Goal: Task Accomplishment & Management: Manage account settings

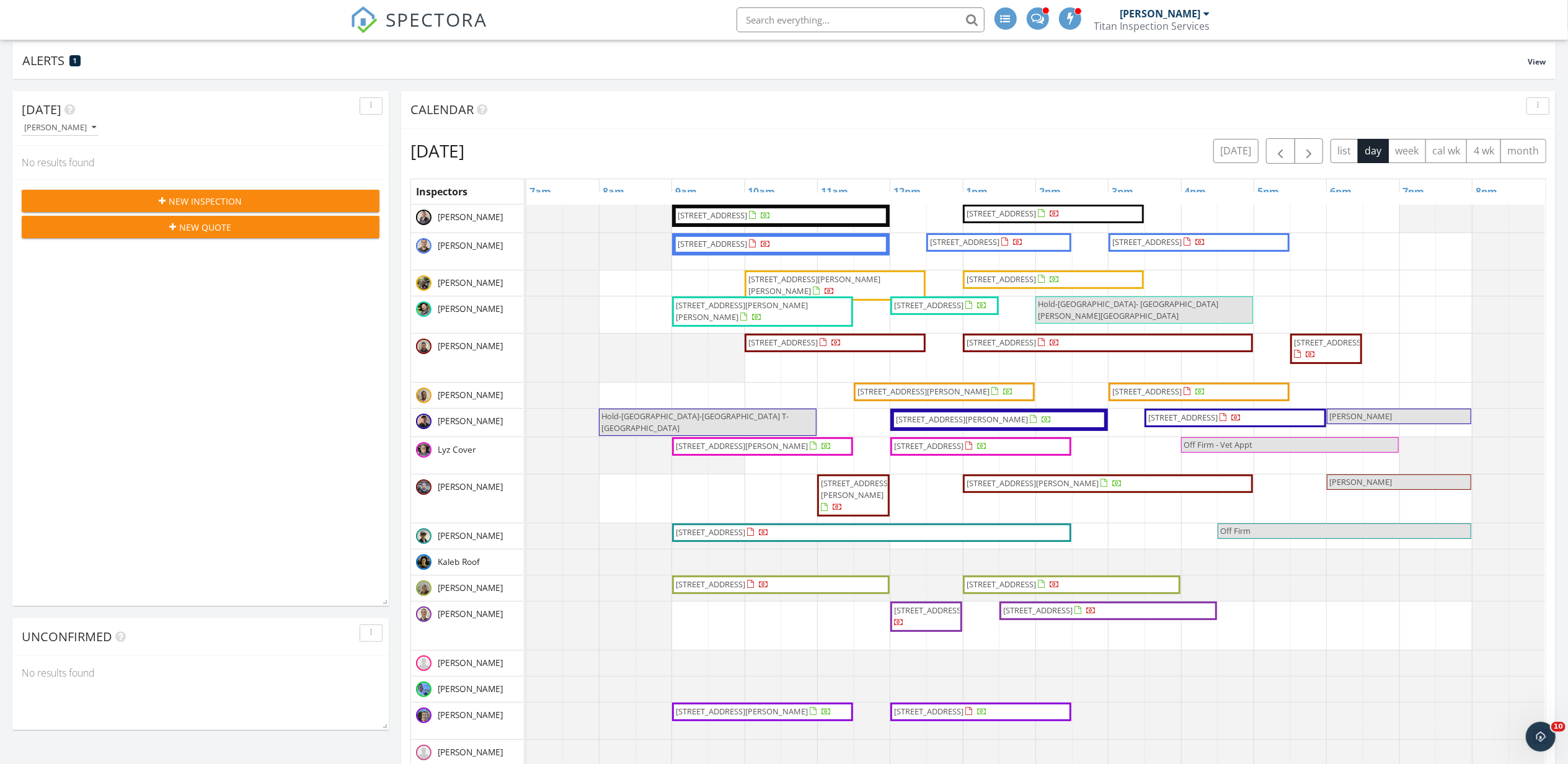
scroll to position [1588, 1593]
click at [1065, 579] on tbody "10013 34th Ave SW, Seattle 98146 25832 SE 152nd St, Issaquah 98027 3905 S 337th…" at bounding box center [1035, 485] width 1018 height 561
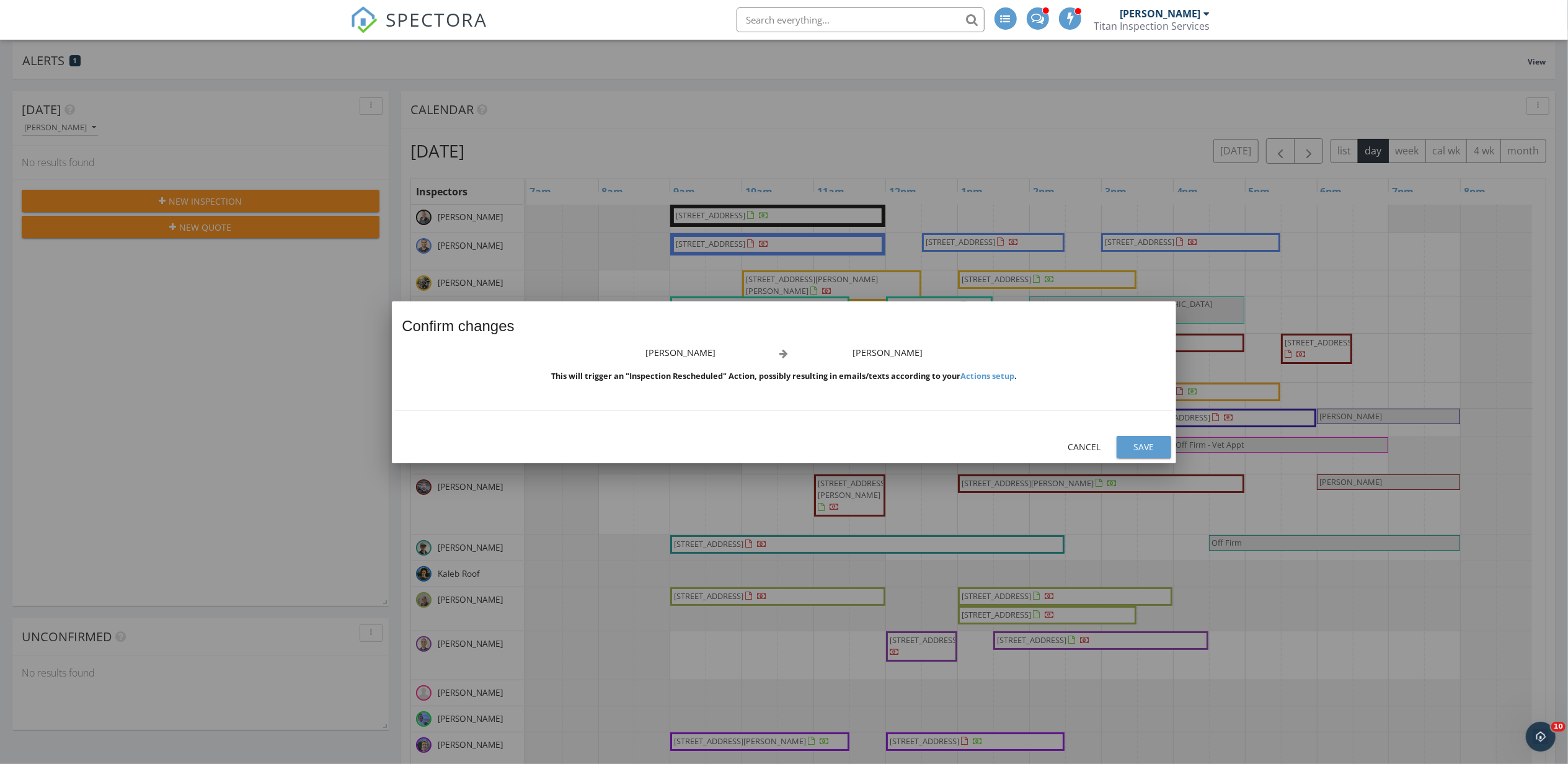
click at [1139, 447] on div "Save" at bounding box center [1144, 447] width 35 height 13
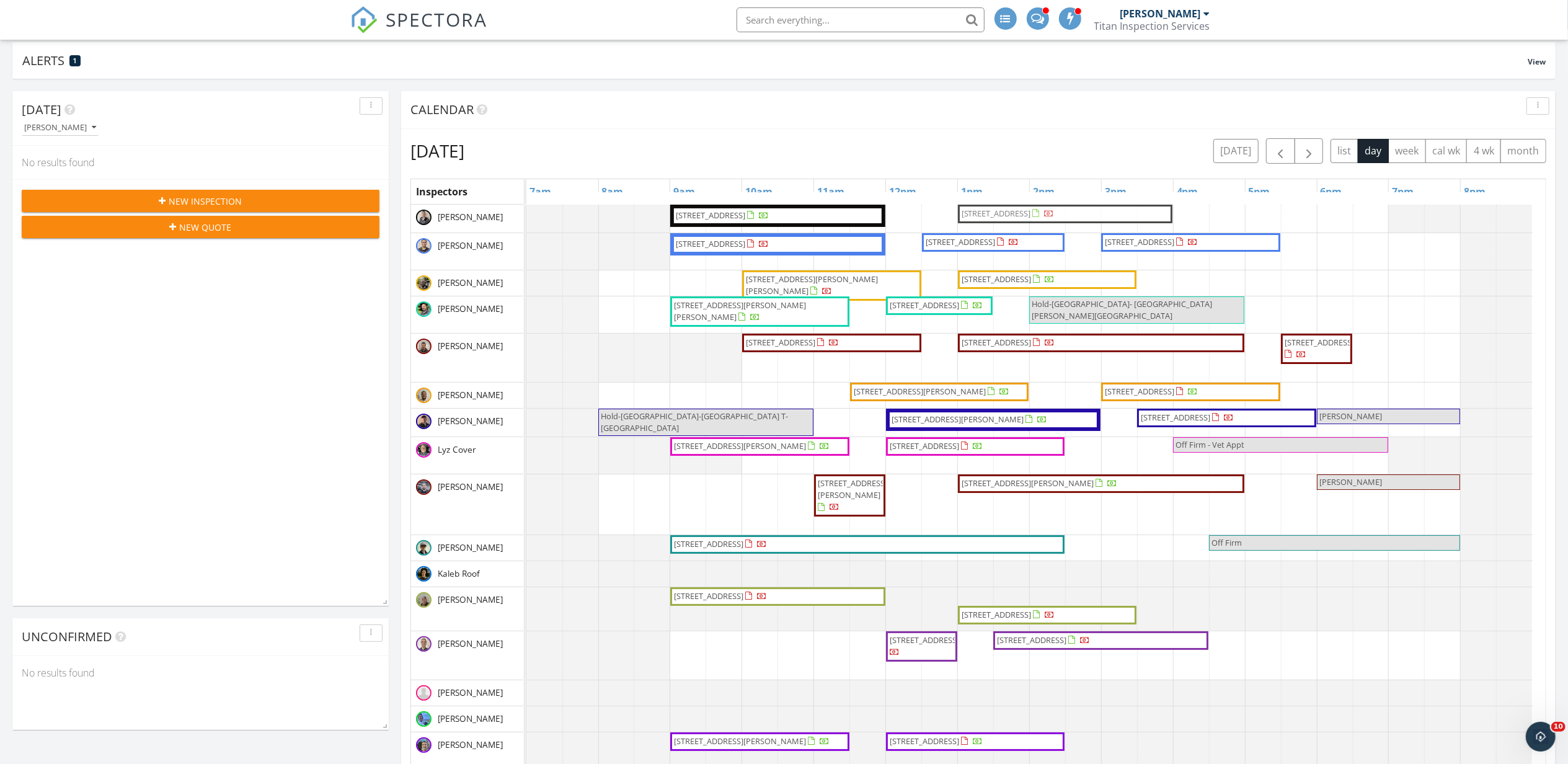
drag, startPoint x: 1061, startPoint y: 591, endPoint x: 1069, endPoint y: 212, distance: 379.1
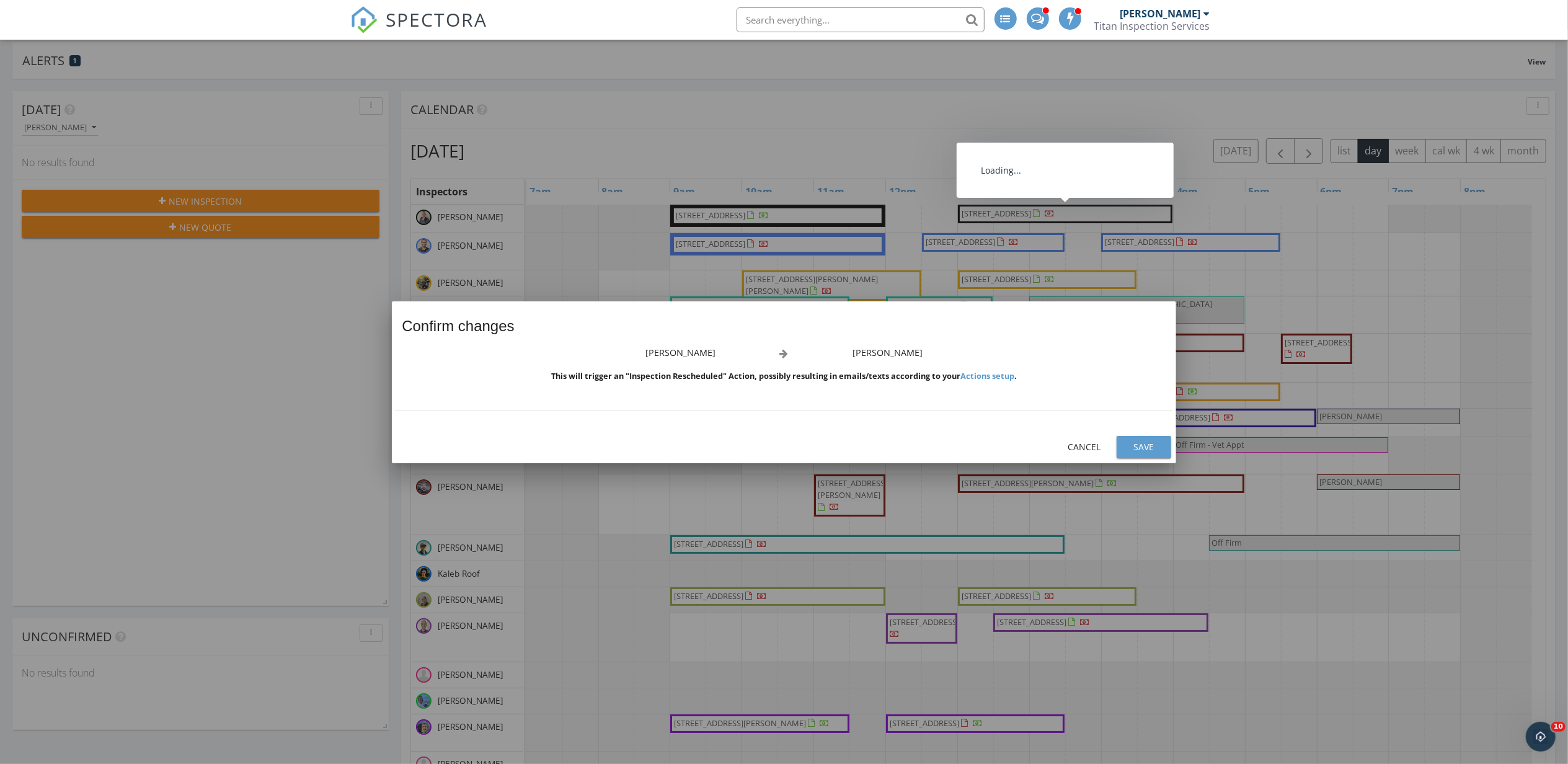
click at [1139, 444] on div "Save" at bounding box center [1144, 447] width 35 height 13
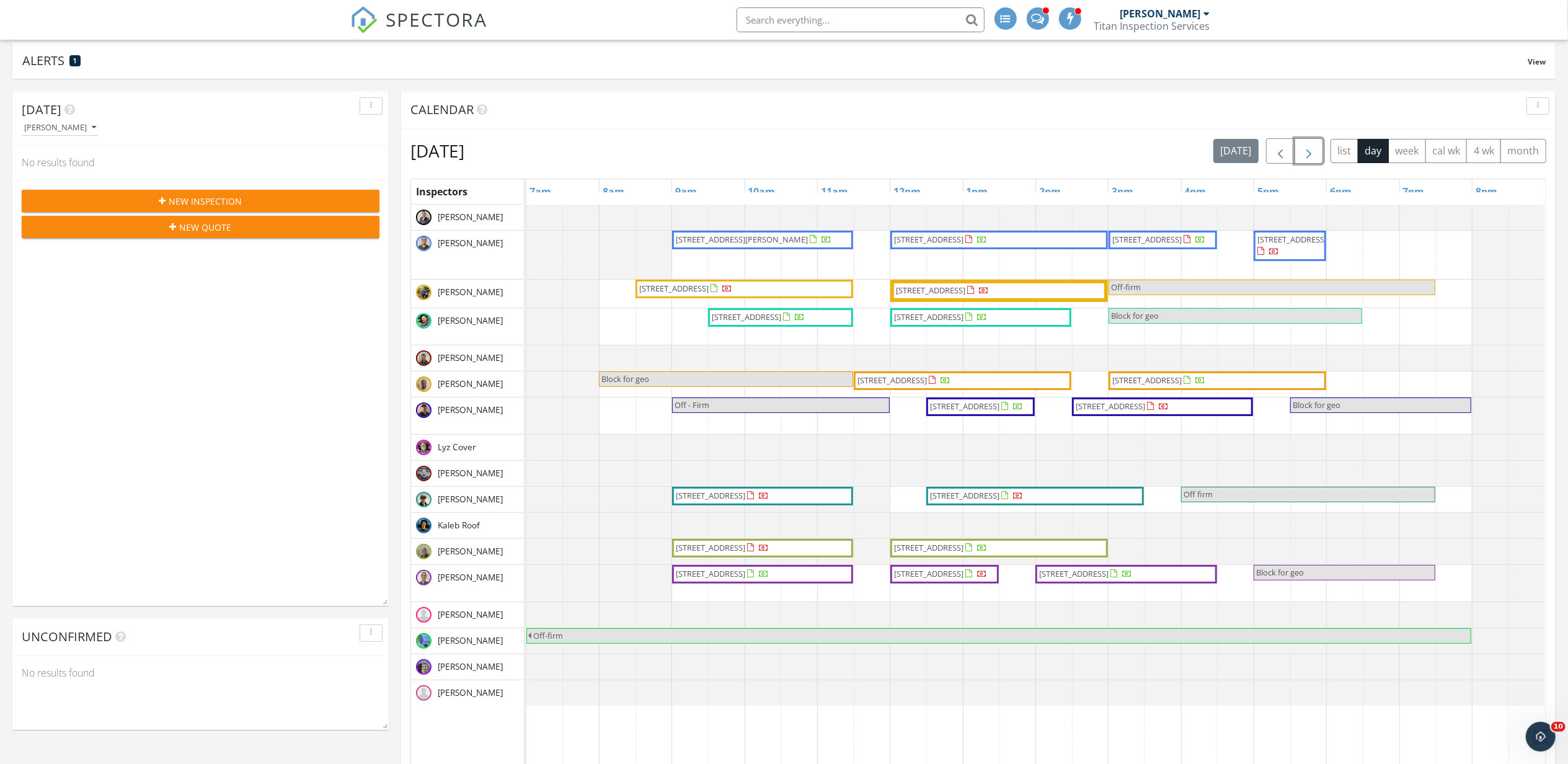
click at [1305, 140] on button "button" at bounding box center [1308, 151] width 29 height 25
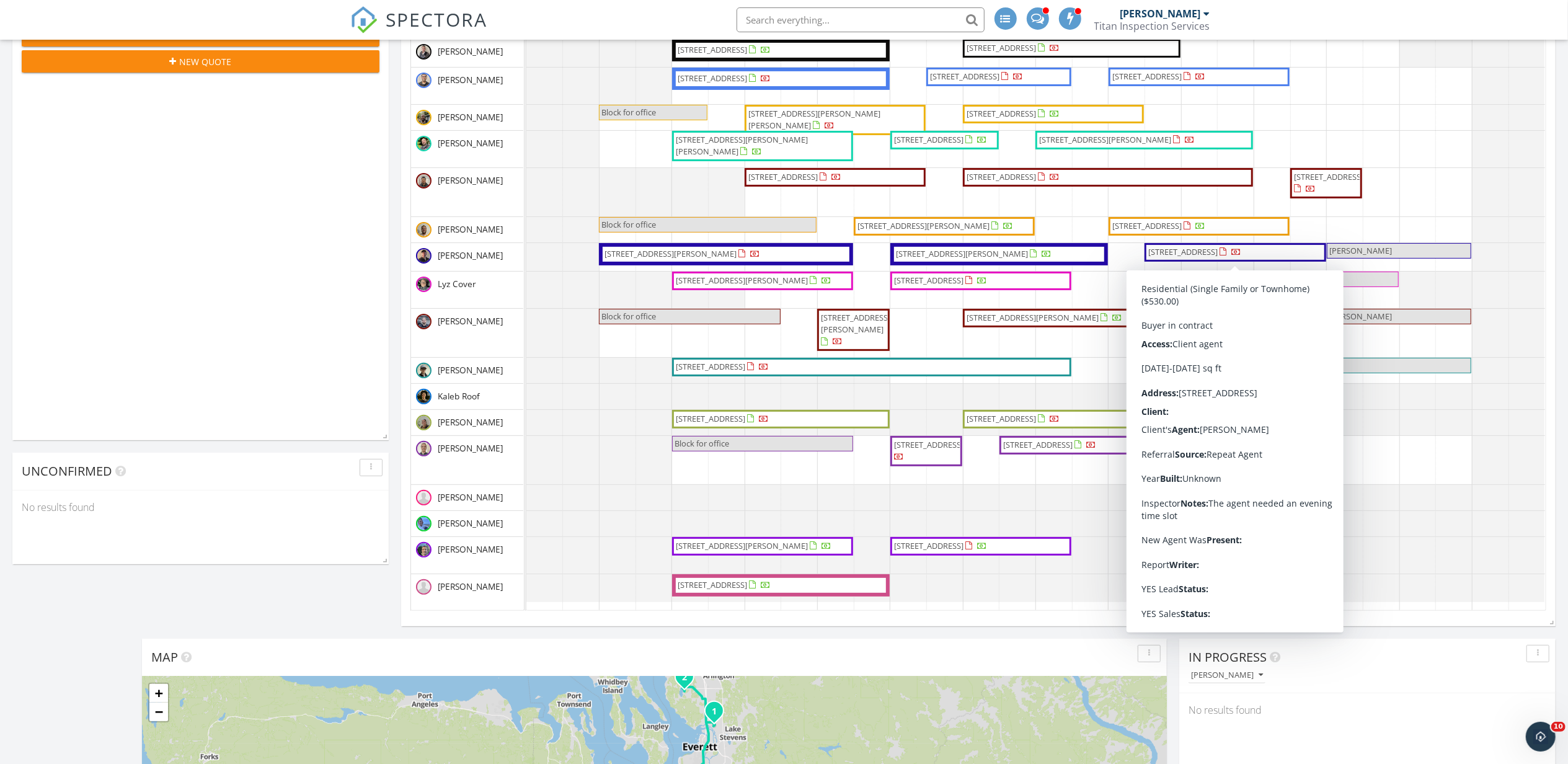
scroll to position [165, 0]
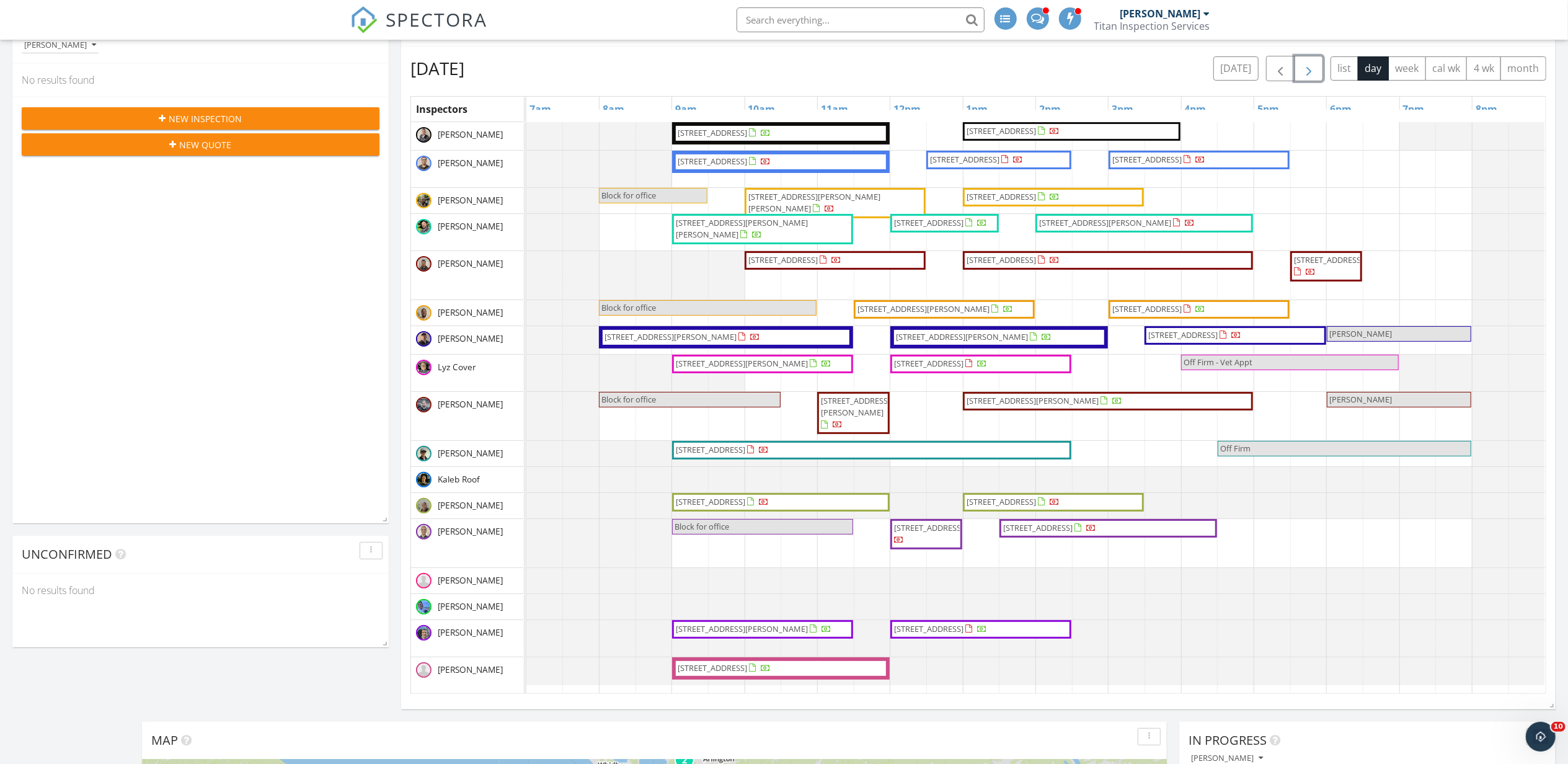
drag, startPoint x: 1041, startPoint y: 148, endPoint x: 1041, endPoint y: 125, distance: 23.0
click at [1036, 125] on span "27836 129th Pl SE, Kent 98030" at bounding box center [1001, 131] width 70 height 11
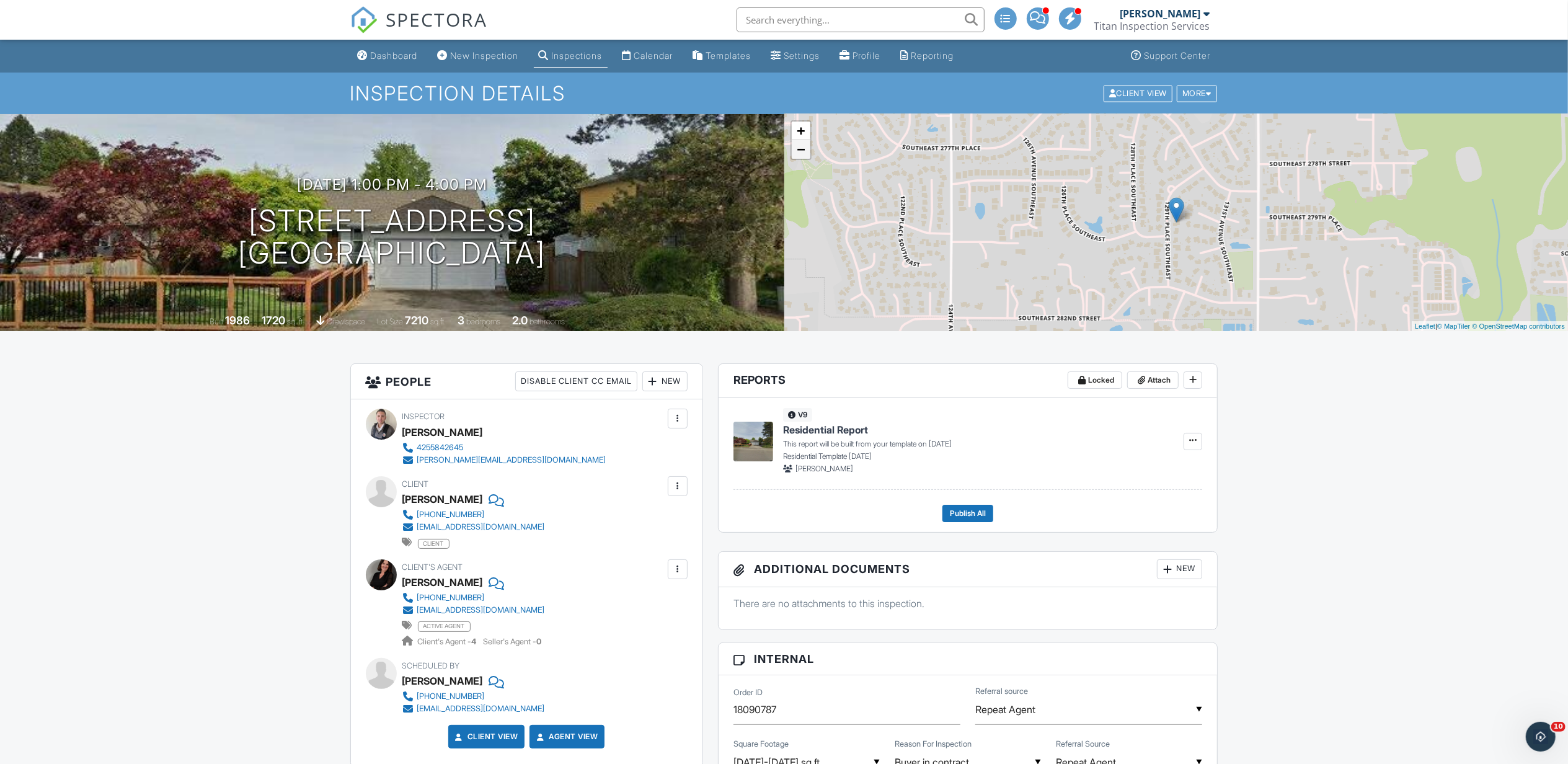
click at [803, 151] on link "−" at bounding box center [800, 149] width 19 height 19
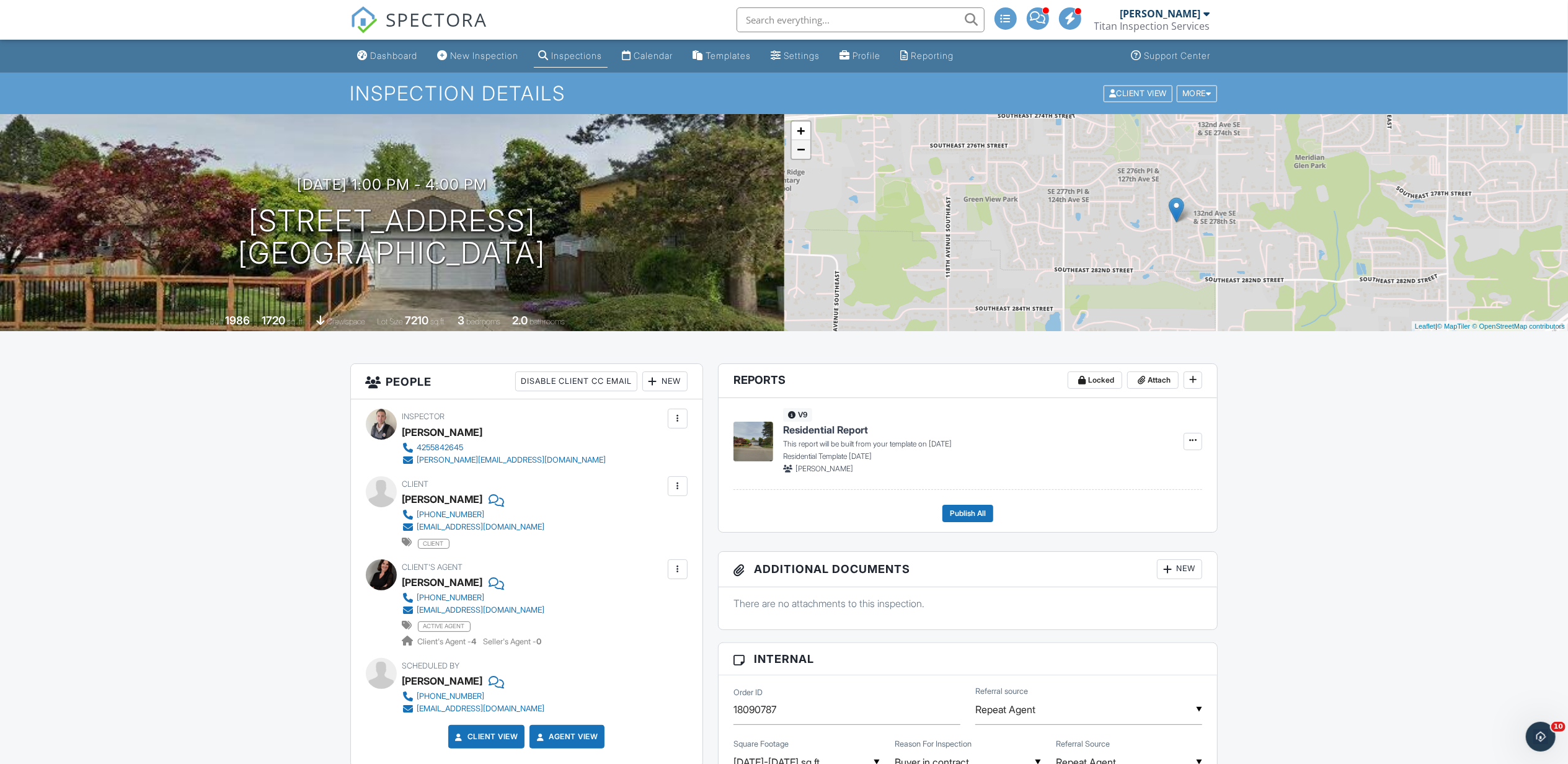
click at [803, 151] on link "−" at bounding box center [800, 149] width 19 height 19
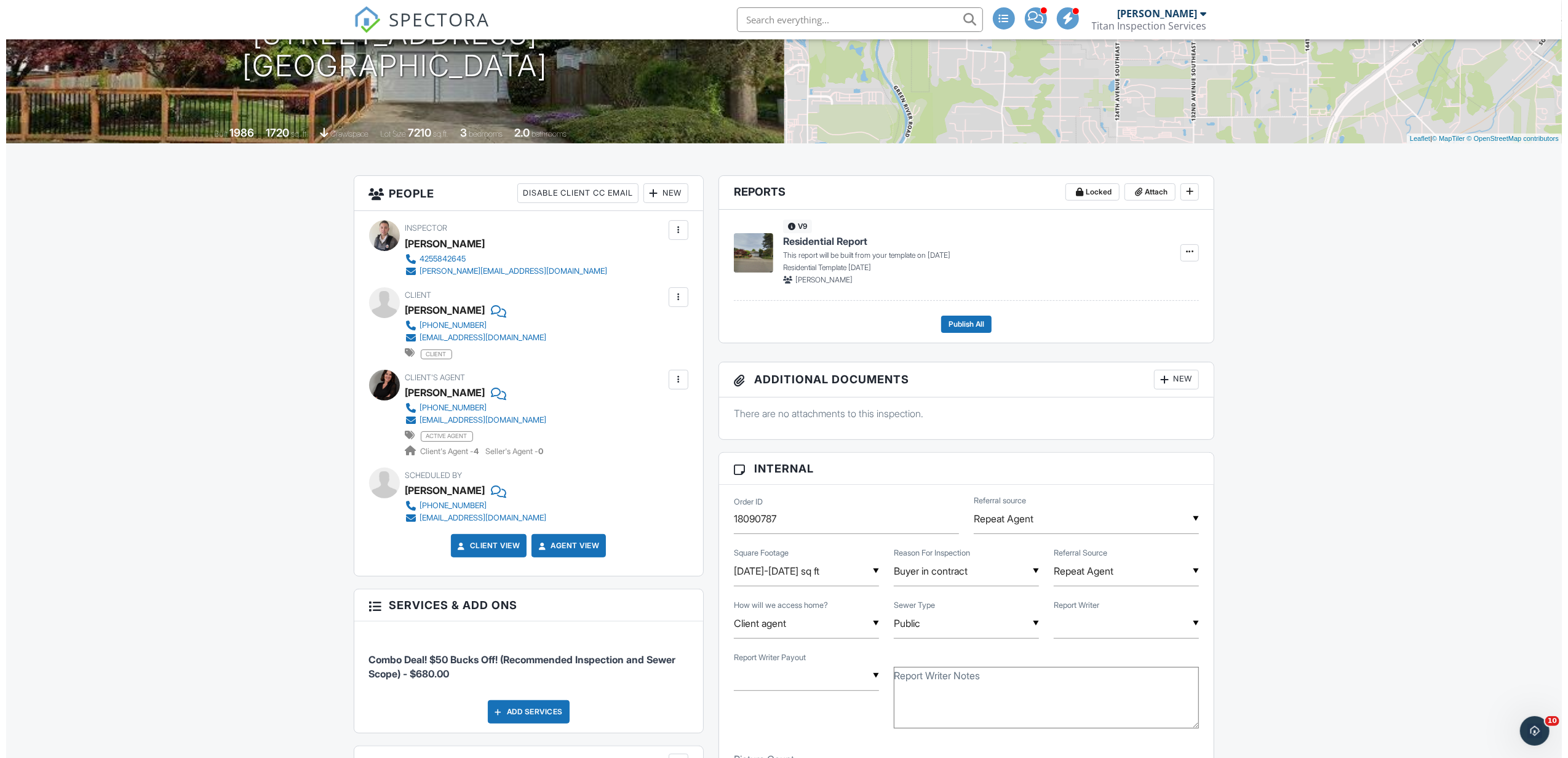
scroll to position [163, 0]
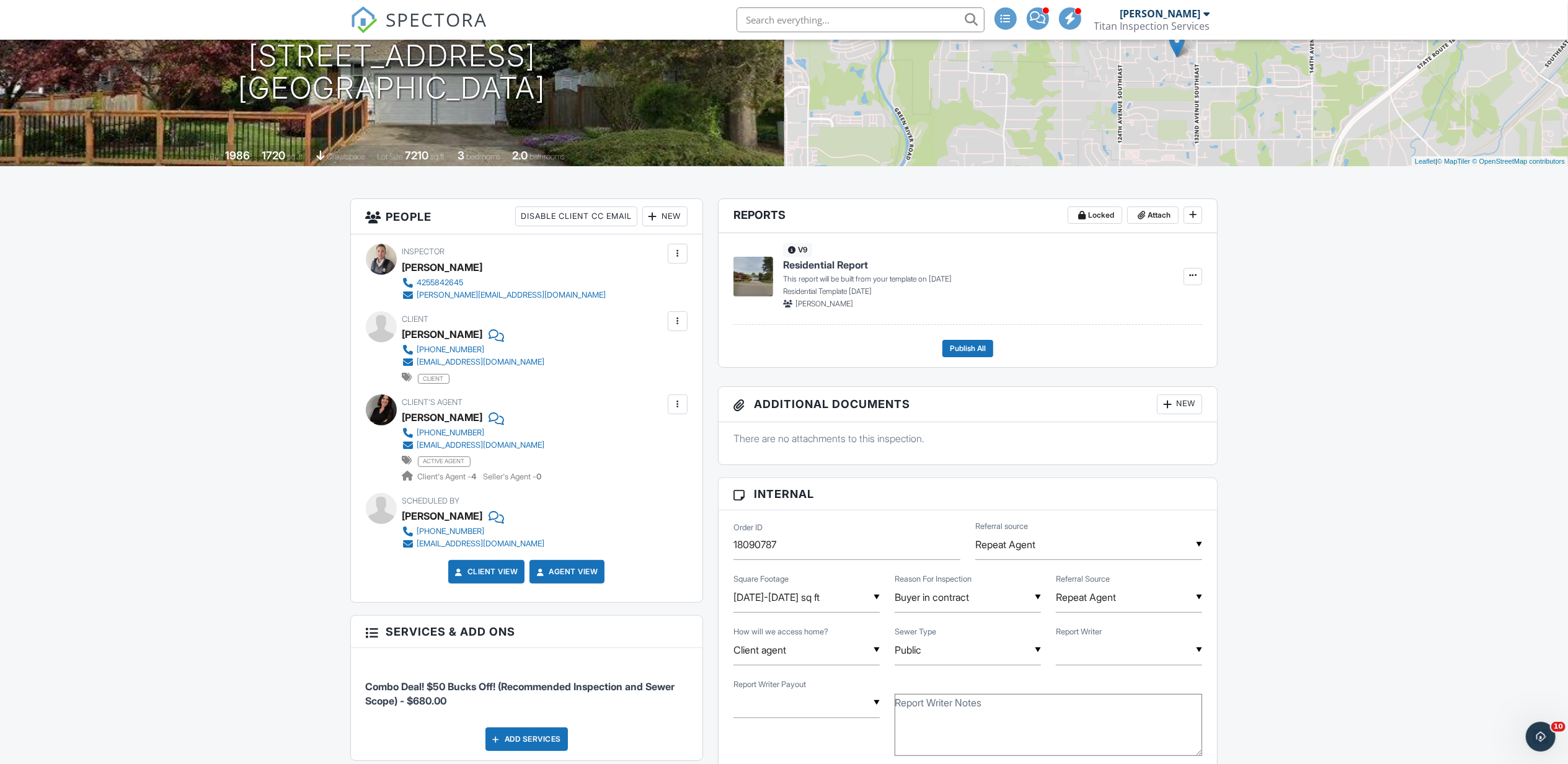
click at [659, 219] on div "New" at bounding box center [665, 216] width 45 height 20
click at [685, 240] on li "Inspector" at bounding box center [709, 254] width 122 height 31
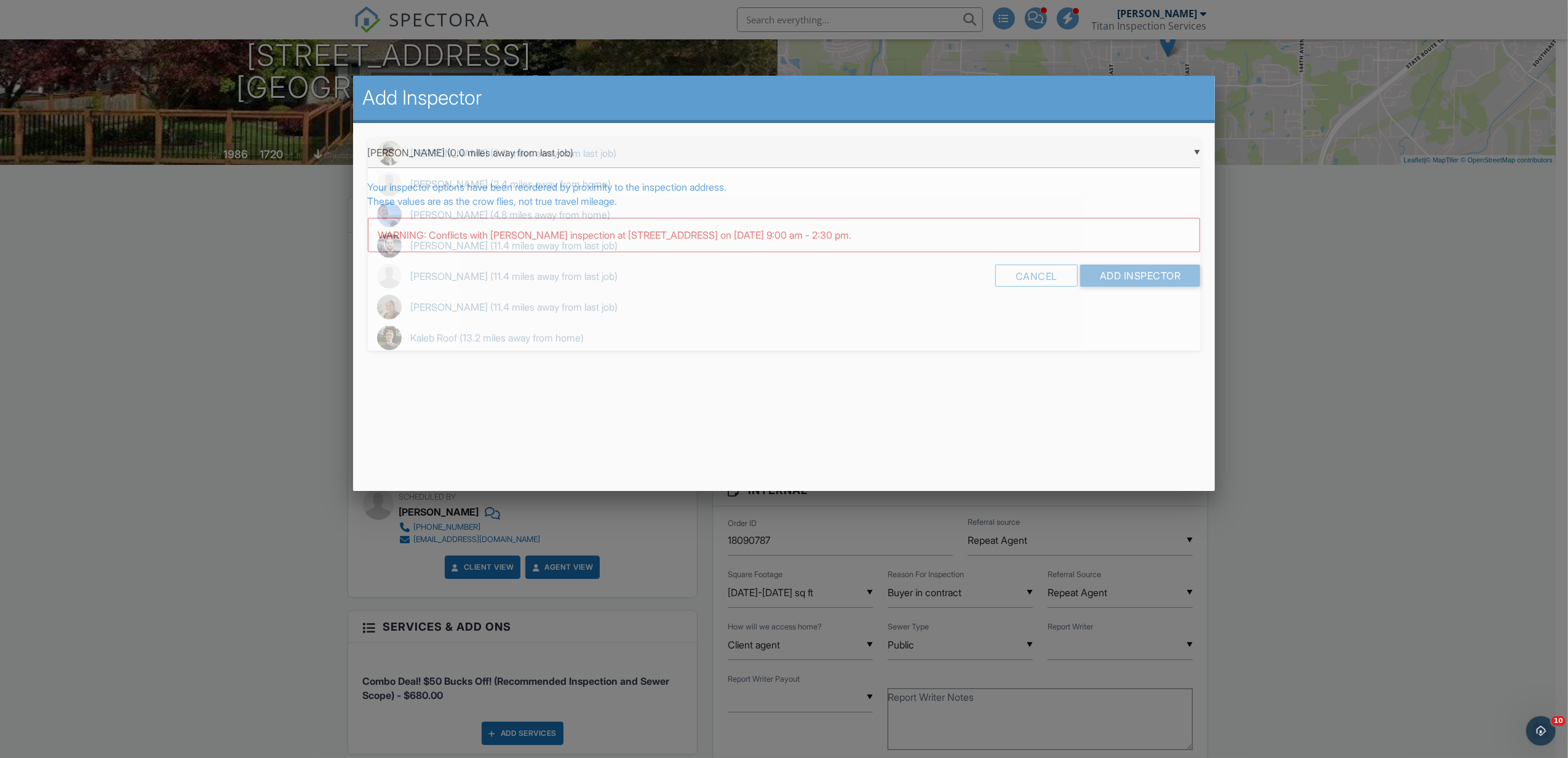
click at [1182, 152] on div "▼ Billy Pearson (0.0 miles away from last job) Billy Pearson (0.0 miles away fr…" at bounding box center [784, 152] width 833 height 30
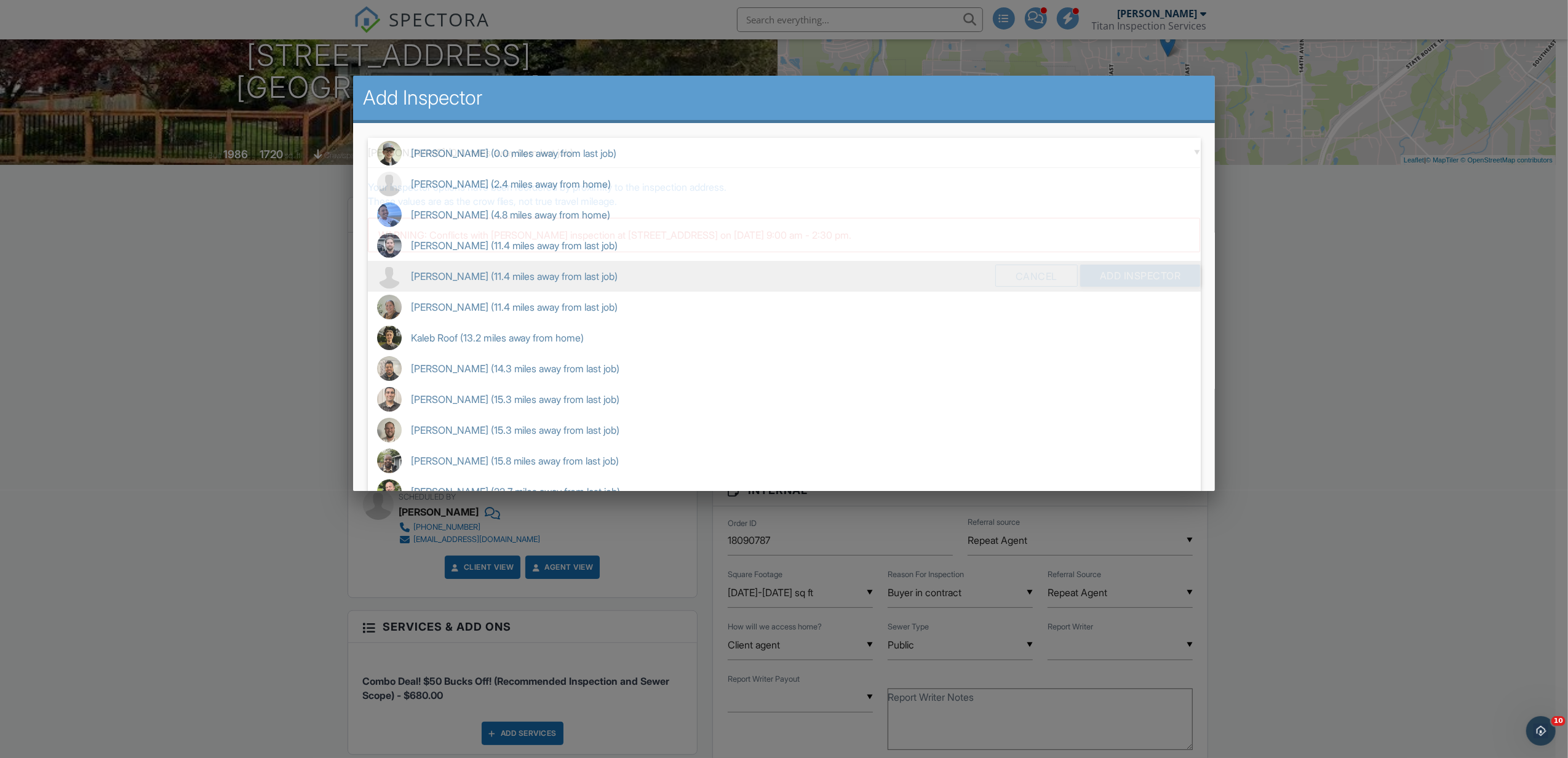
click at [517, 282] on span "Thea Whitehead (11.4 miles away from last job)" at bounding box center [784, 276] width 833 height 31
type input "Thea Whitehead (11.4 miles away from last job)"
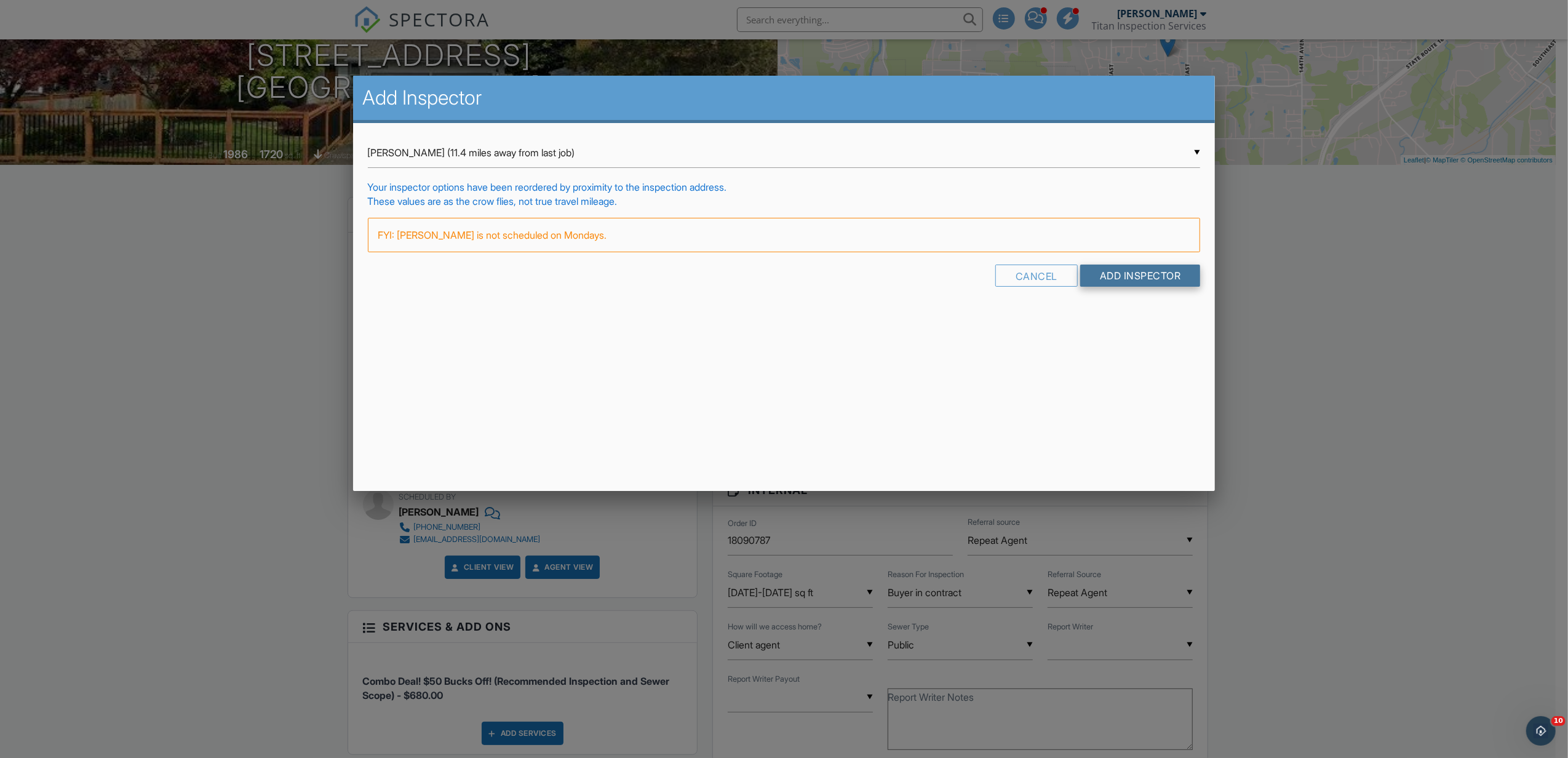
click at [1107, 279] on input "Add Inspector" at bounding box center [1140, 275] width 121 height 22
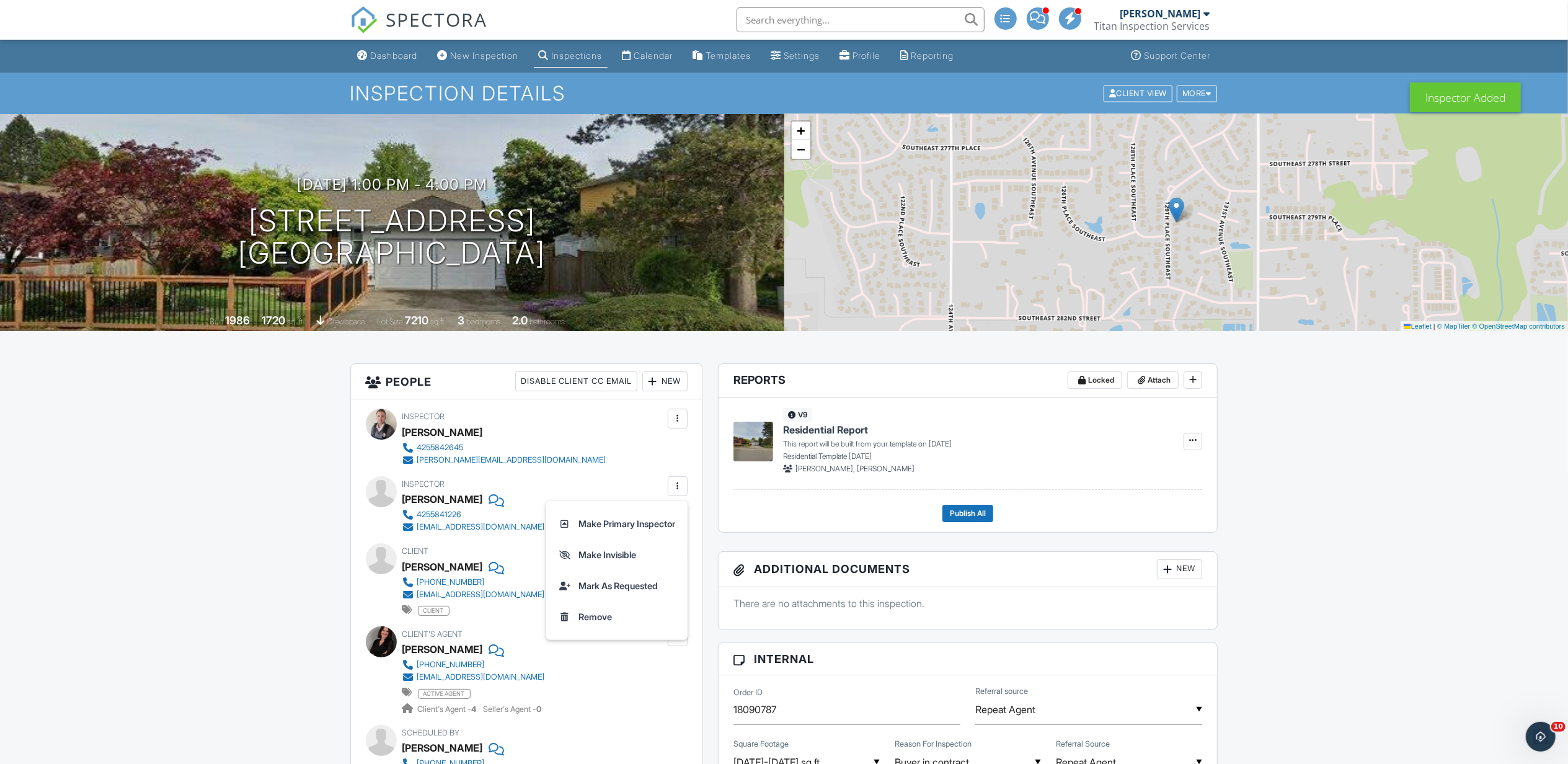
drag, startPoint x: 0, startPoint y: 0, endPoint x: 618, endPoint y: 562, distance: 835.3
click at [618, 562] on li "Make Invisible" at bounding box center [616, 555] width 127 height 31
click at [386, 39] on div "SPECTORA" at bounding box center [419, 19] width 138 height 39
click at [386, 50] on div "Dashboard" at bounding box center [395, 56] width 47 height 10
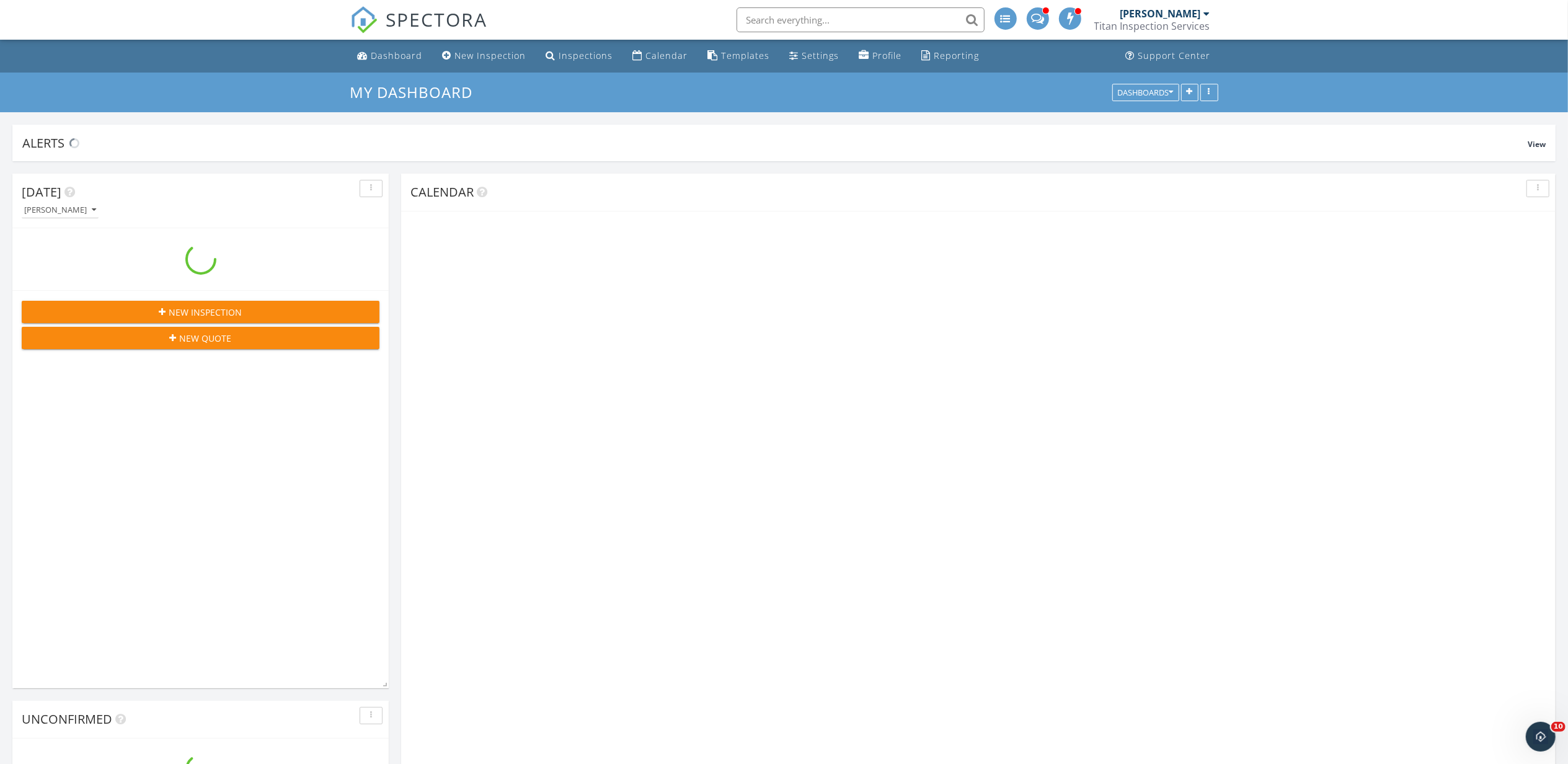
scroll to position [1588, 1593]
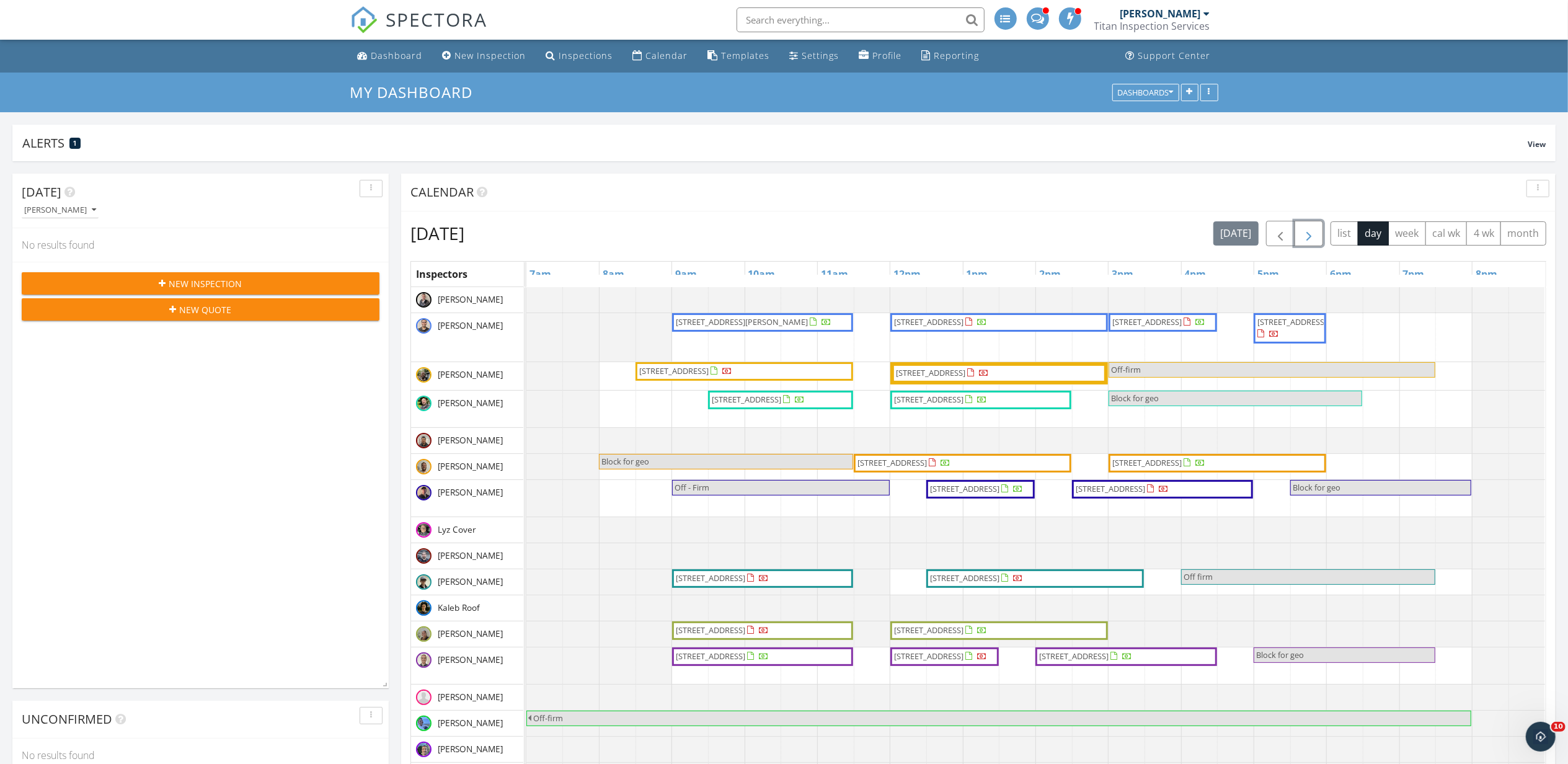
click at [1313, 228] on span "button" at bounding box center [1309, 234] width 15 height 15
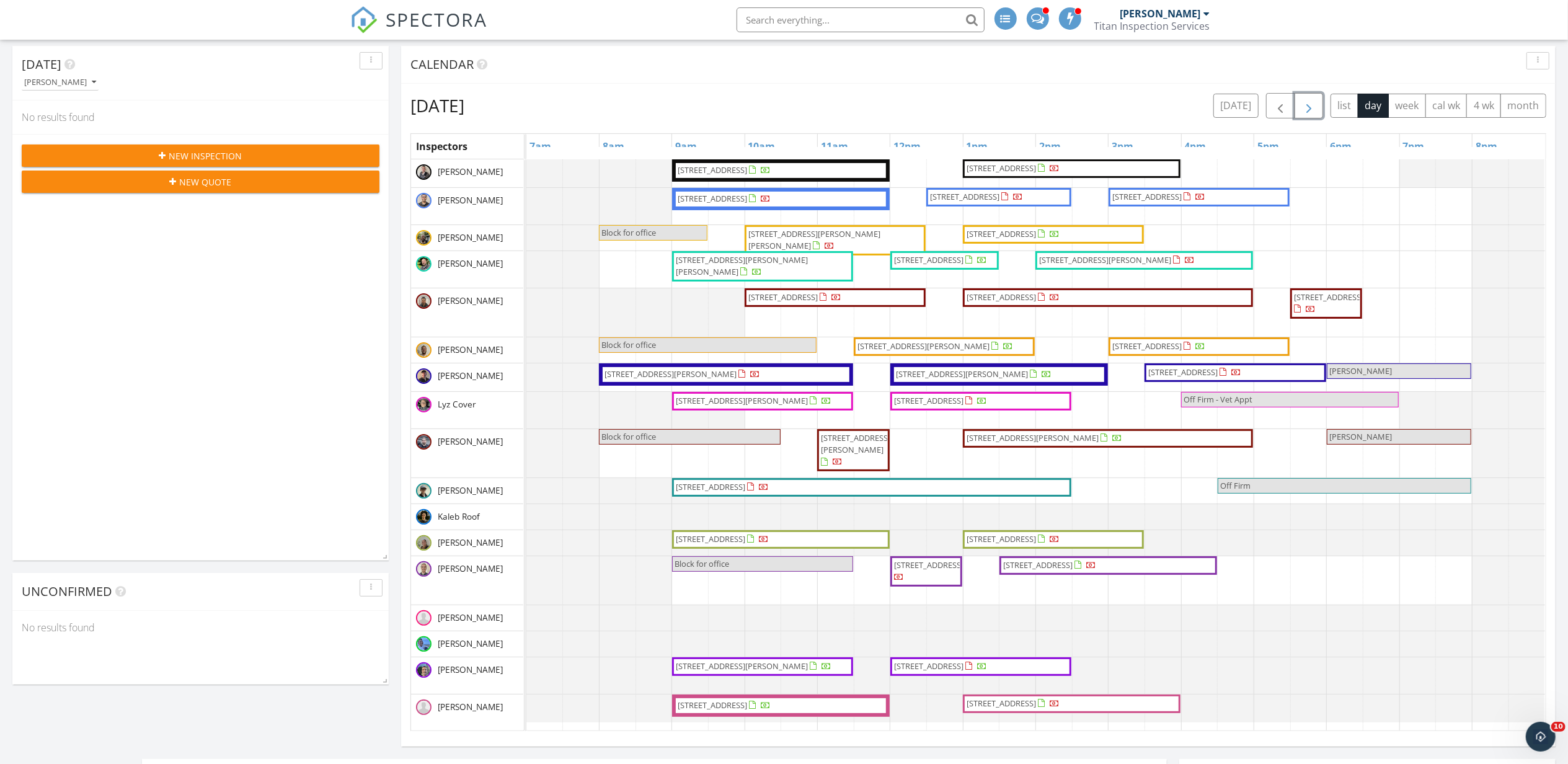
scroll to position [165, 0]
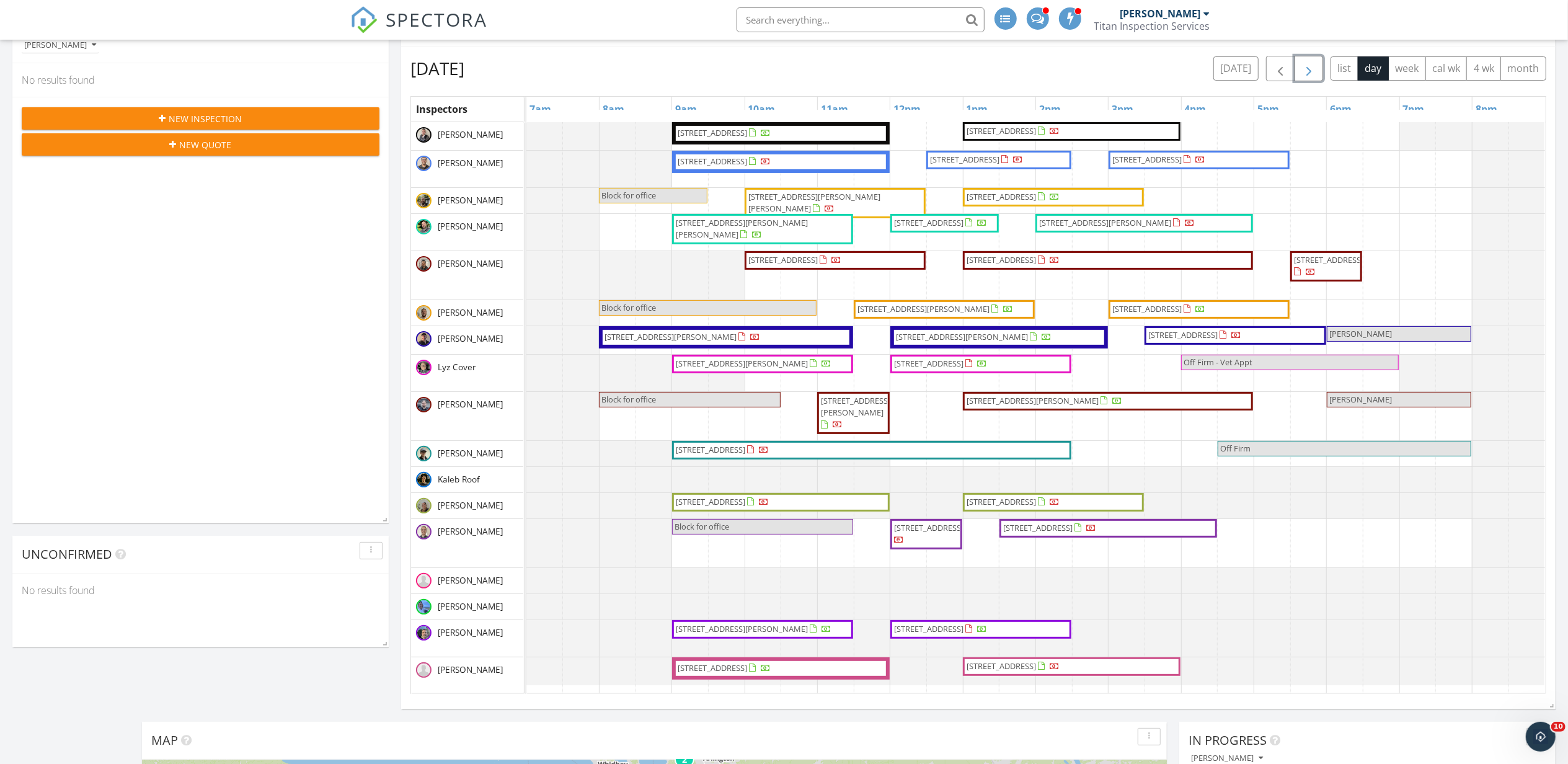
click at [1302, 68] on span "button" at bounding box center [1309, 69] width 15 height 15
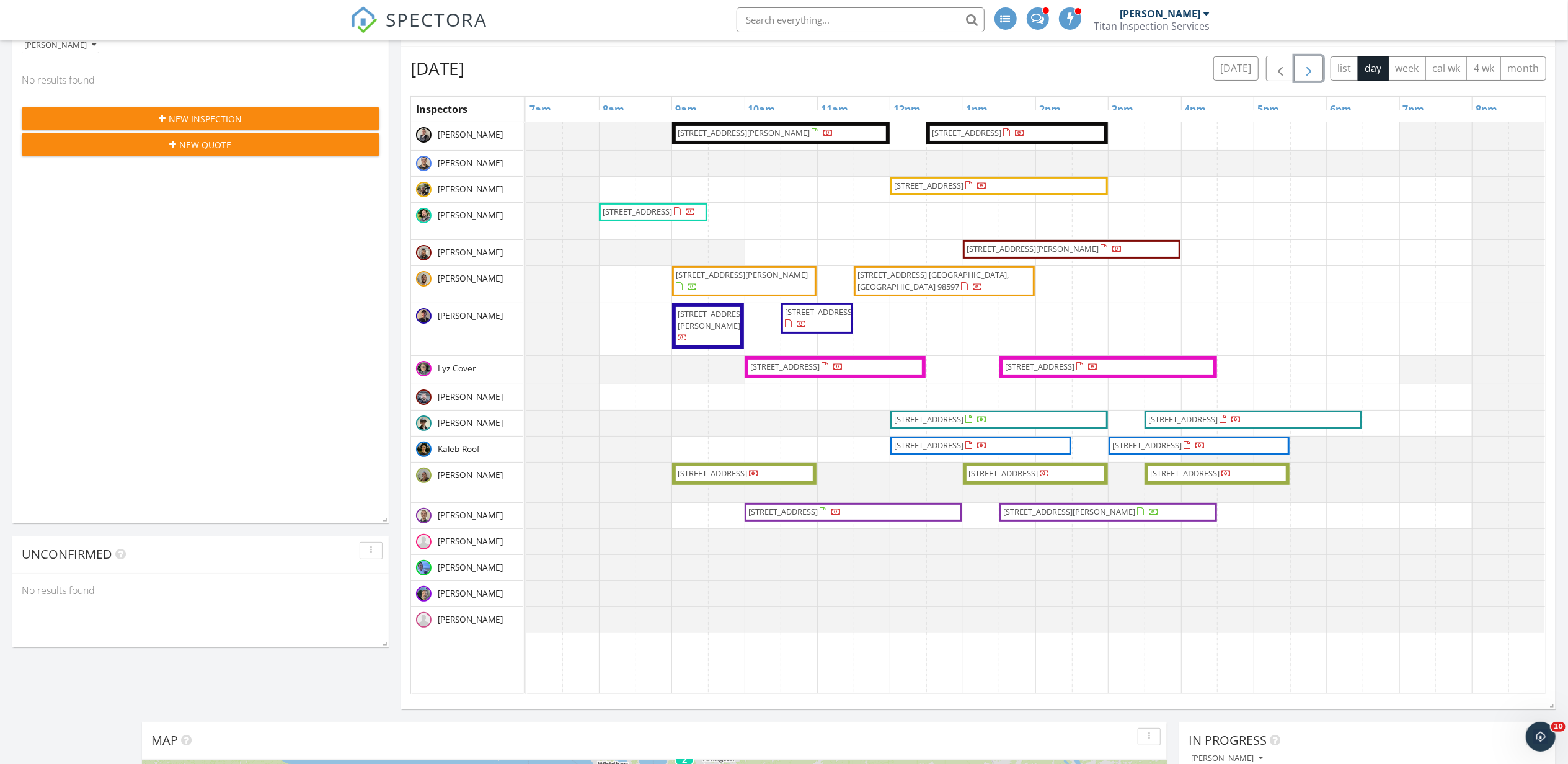
click at [1308, 67] on span "button" at bounding box center [1309, 69] width 15 height 15
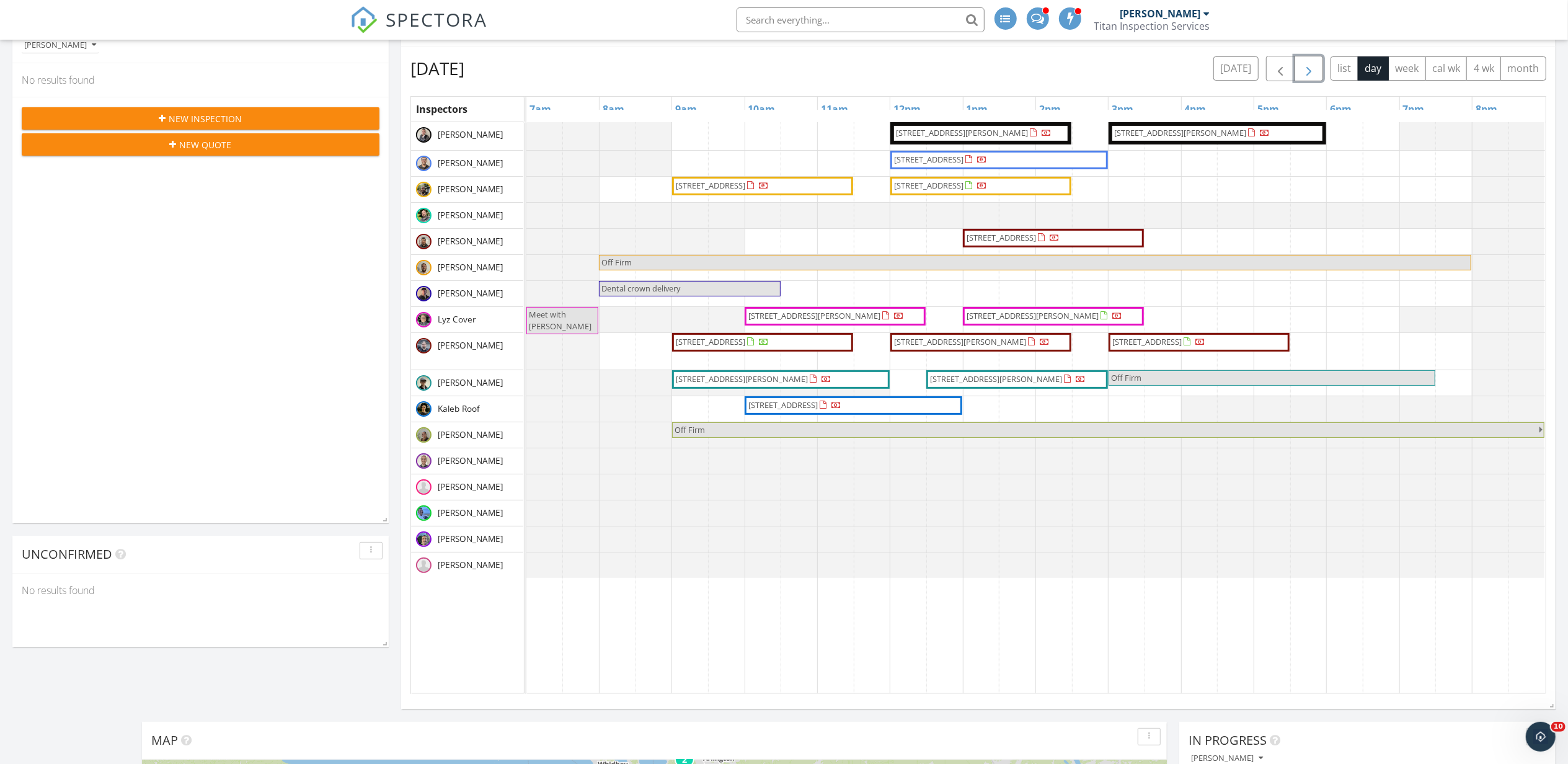
click at [1307, 73] on span "button" at bounding box center [1309, 69] width 15 height 15
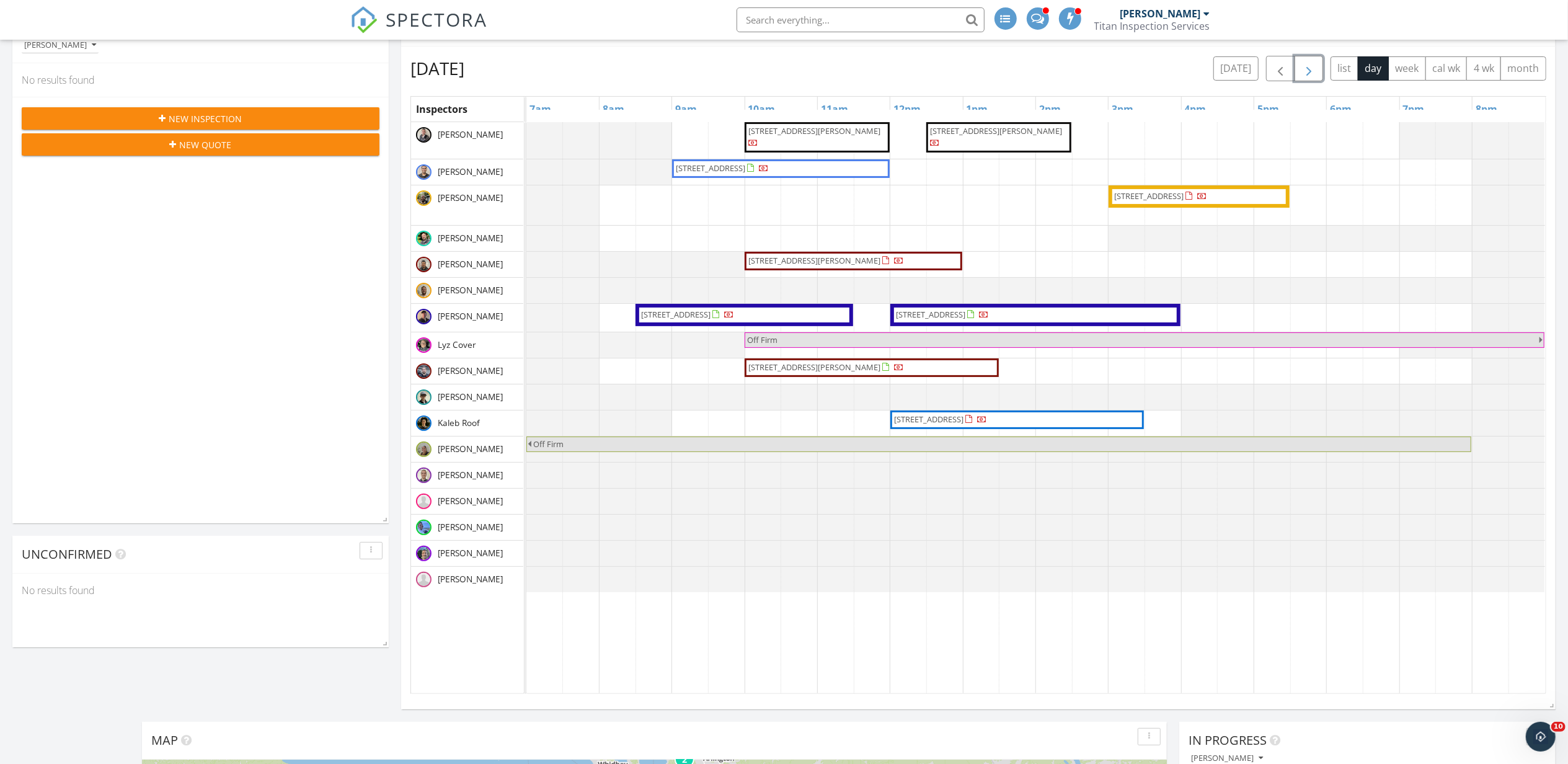
click at [1309, 70] on span "button" at bounding box center [1309, 69] width 15 height 15
